Goal: Obtain resource: Download file/media

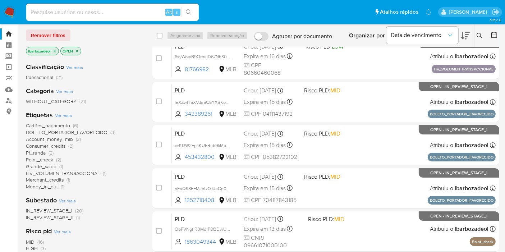
scroll to position [14, 0]
click at [47, 160] on span "Point_check" at bounding box center [39, 159] width 27 height 7
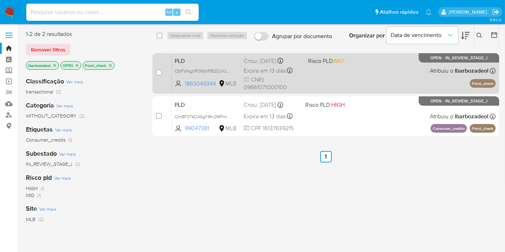
click at [334, 83] on div "PLD ObFVNgtIR0MdrP8QDJrUkkGo 1863049344 MLB Risco PLD: MID Criou: [DATE] Criou:…" at bounding box center [334, 73] width 324 height 36
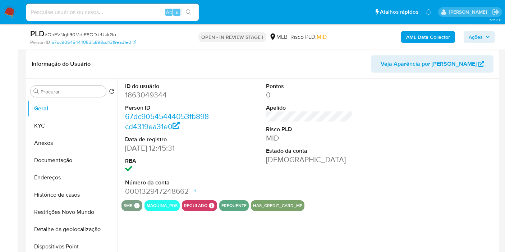
select select "10"
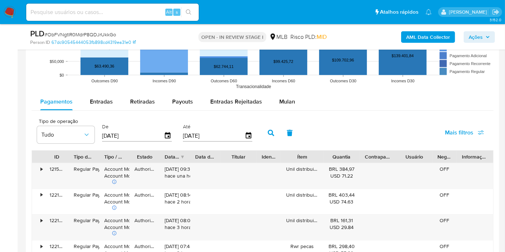
scroll to position [709, 0]
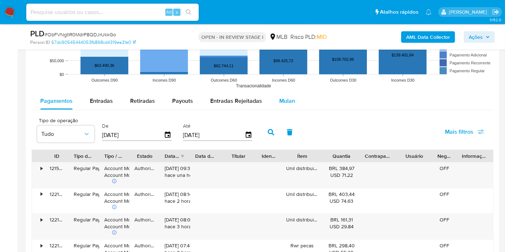
click at [285, 99] on span "Mulan" at bounding box center [287, 101] width 16 height 8
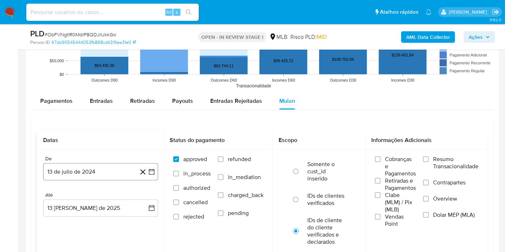
click at [111, 163] on button "13 de julio de 2024" at bounding box center [100, 171] width 115 height 17
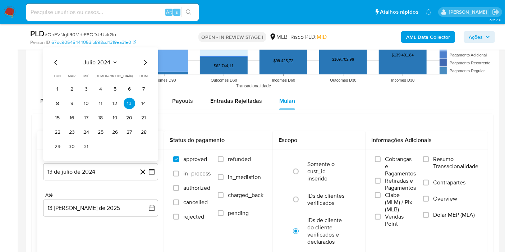
click at [104, 60] on span "julio 2024" at bounding box center [97, 62] width 27 height 7
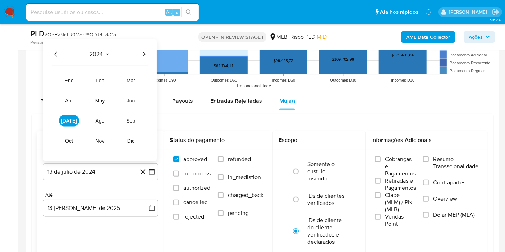
click at [144, 54] on icon "Año siguiente" at bounding box center [144, 54] width 3 height 5
click at [137, 101] on button "jun" at bounding box center [131, 101] width 20 height 12
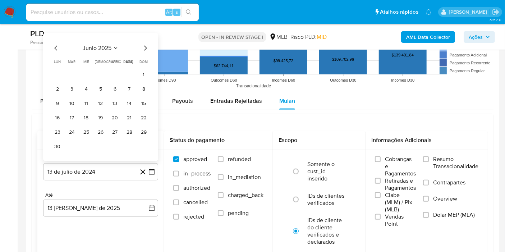
drag, startPoint x: 145, startPoint y: 75, endPoint x: 114, endPoint y: 155, distance: 85.4
click at [144, 77] on button "1" at bounding box center [144, 75] width 12 height 12
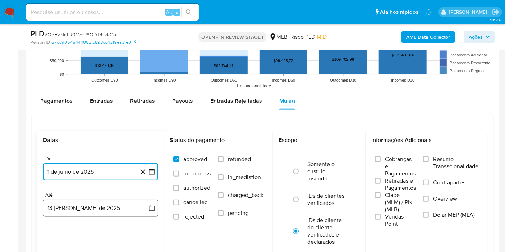
click at [107, 210] on button "13 de agosto de 2025" at bounding box center [100, 207] width 115 height 17
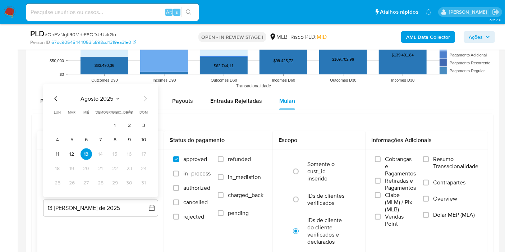
drag, startPoint x: 73, startPoint y: 152, endPoint x: 81, endPoint y: 152, distance: 7.9
click at [73, 152] on button "12" at bounding box center [72, 154] width 12 height 12
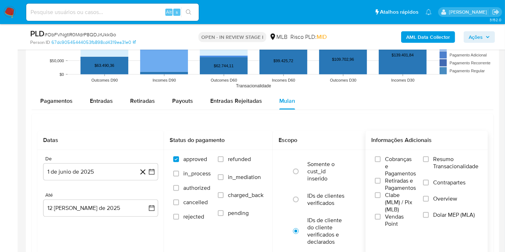
click at [433, 158] on span "Resumo Transacionalidade" at bounding box center [455, 163] width 45 height 14
click at [429, 158] on input "Resumo Transacionalidade" at bounding box center [426, 159] width 6 height 6
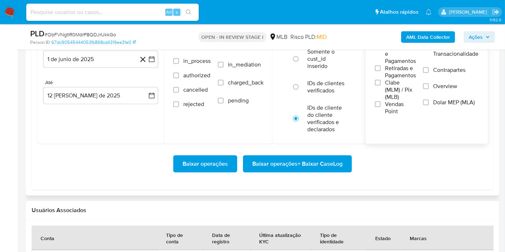
click at [310, 163] on span "Baixar operações + Baixar CaseLog" at bounding box center [297, 164] width 90 height 16
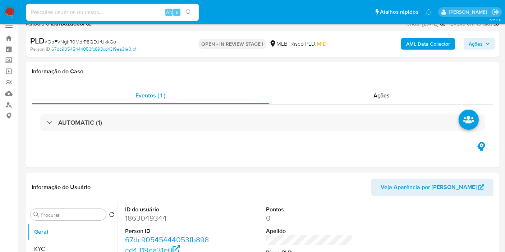
scroll to position [2, 0]
